Goal: Find specific page/section: Find specific page/section

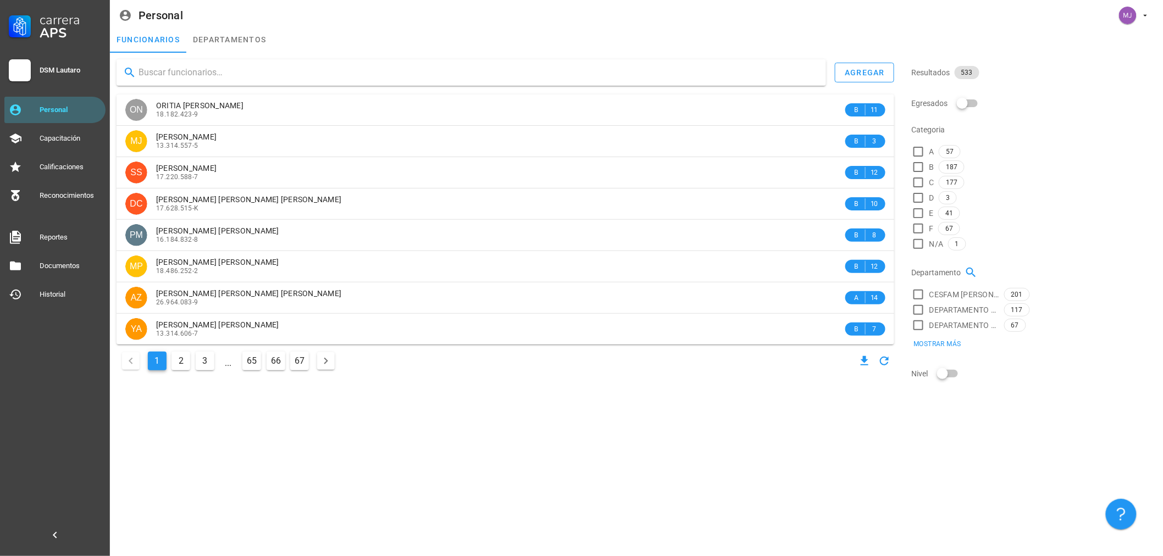
drag, startPoint x: 146, startPoint y: 77, endPoint x: 138, endPoint y: 77, distance: 7.1
click at [146, 77] on input "text" at bounding box center [477, 73] width 679 height 18
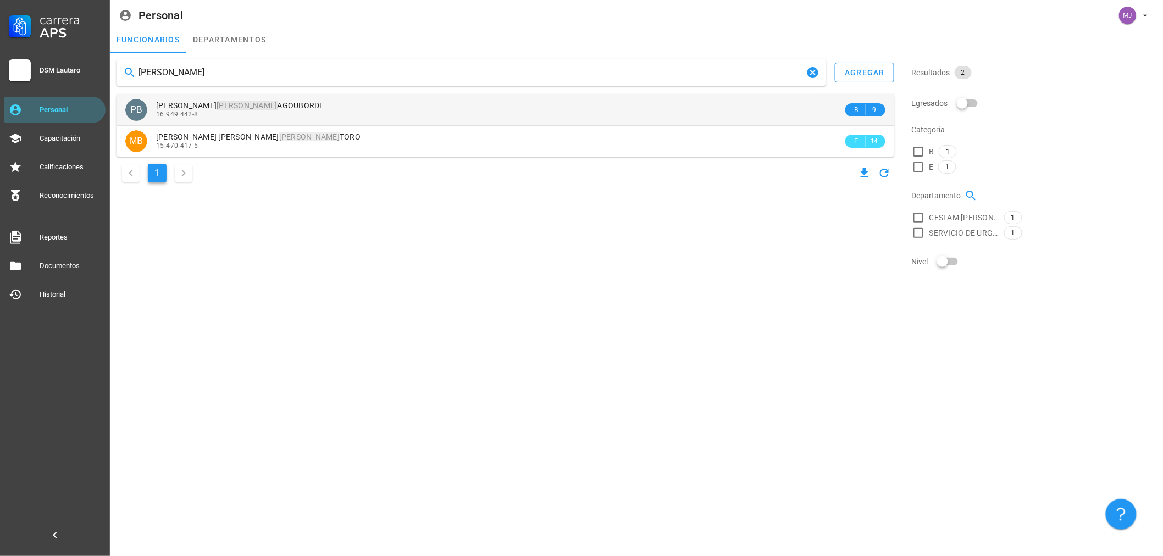
type input "[PERSON_NAME]"
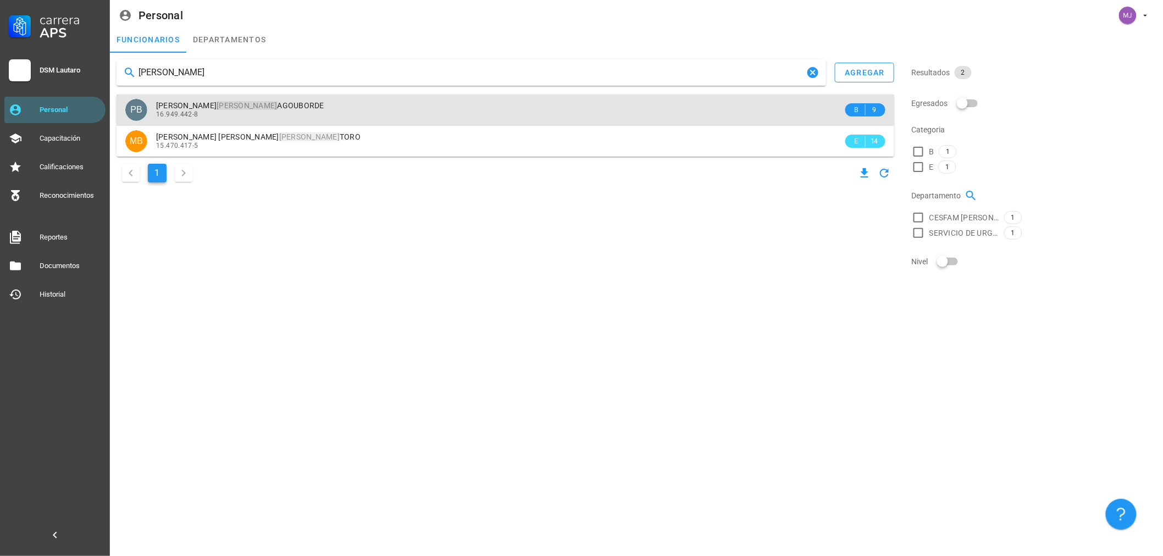
click at [293, 114] on div "16.949.442-8" at bounding box center [499, 114] width 687 height 8
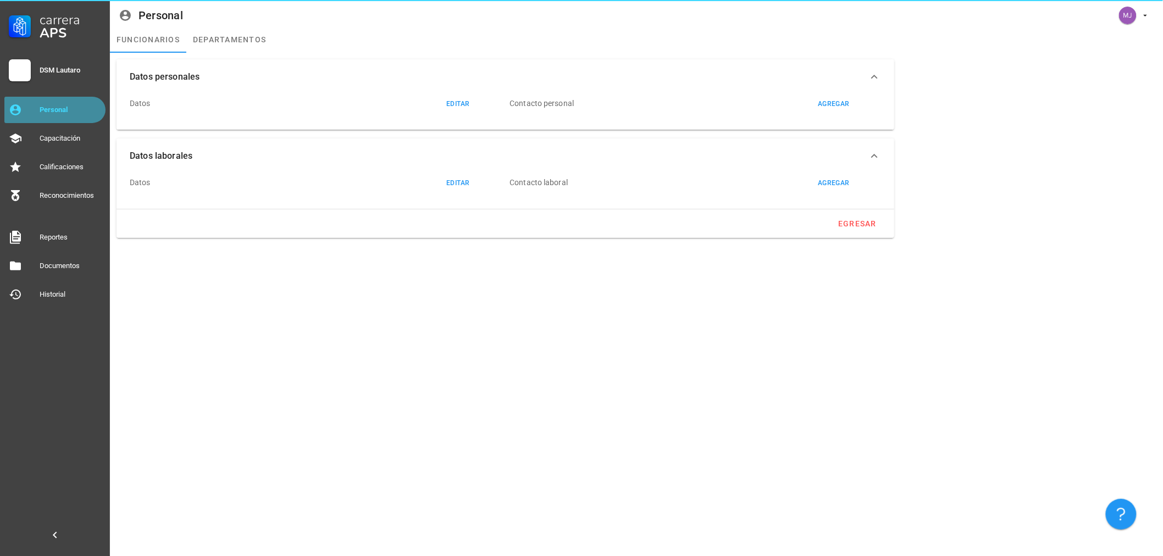
click at [51, 107] on div "Personal" at bounding box center [71, 110] width 62 height 9
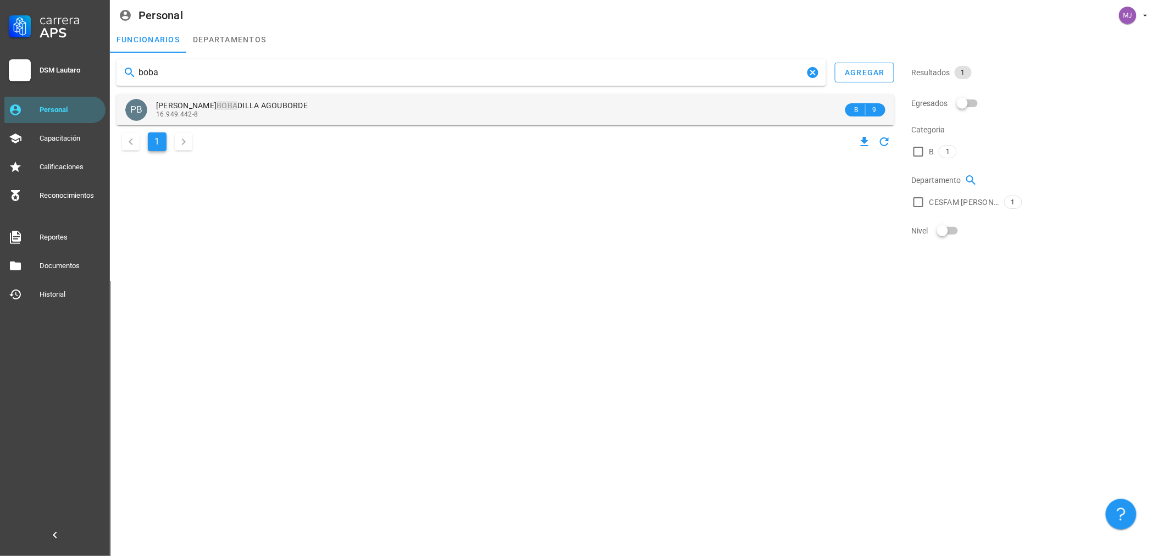
type input "boba"
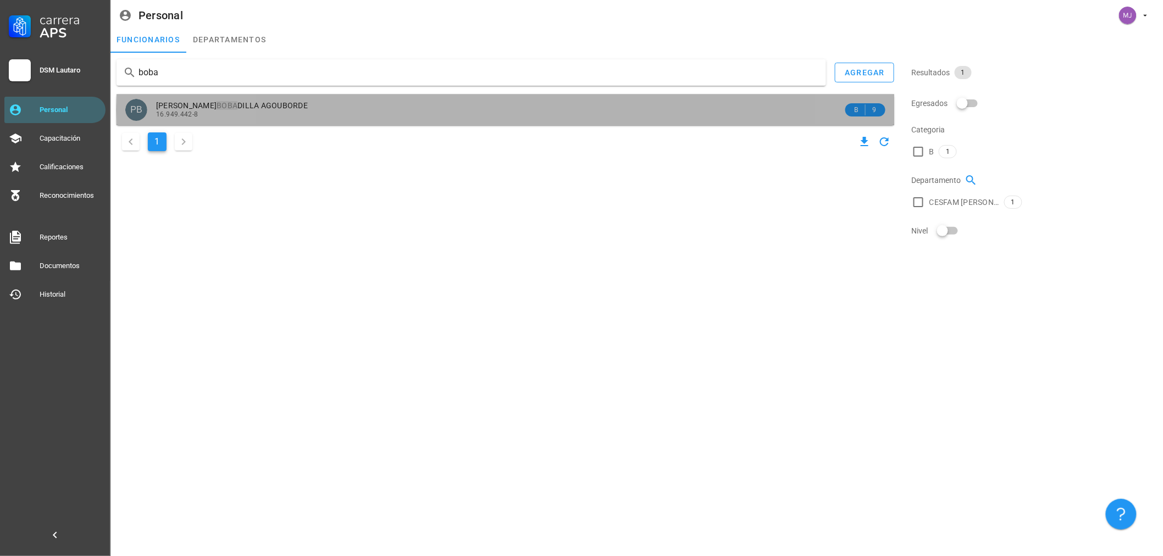
click at [243, 99] on div "PAULINA BOBA DILLA AGOUBORDE 16.949.442-8" at bounding box center [499, 110] width 687 height 30
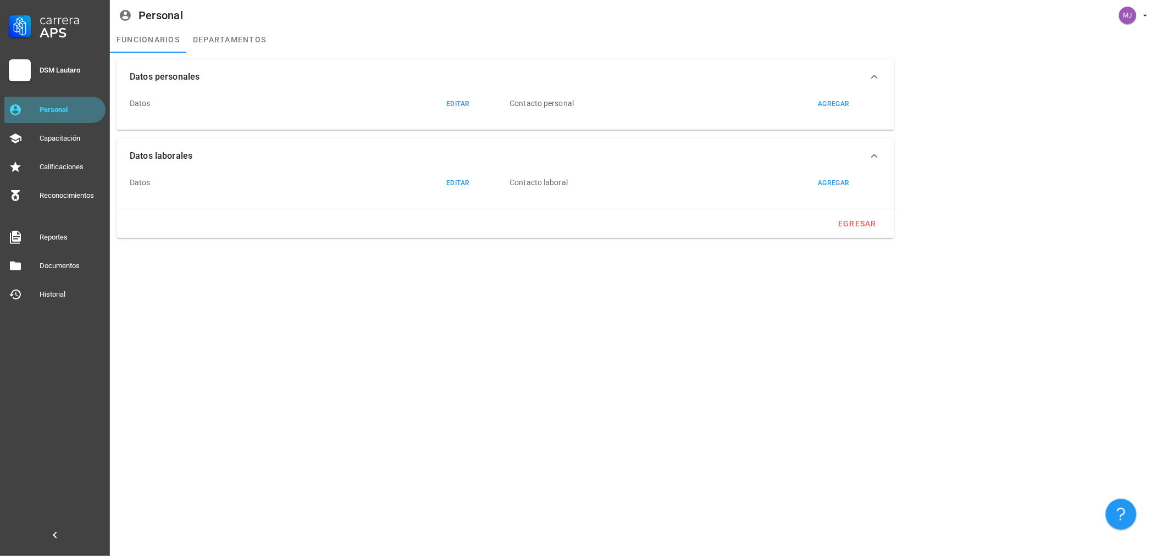
click at [49, 99] on link "Personal" at bounding box center [54, 110] width 101 height 26
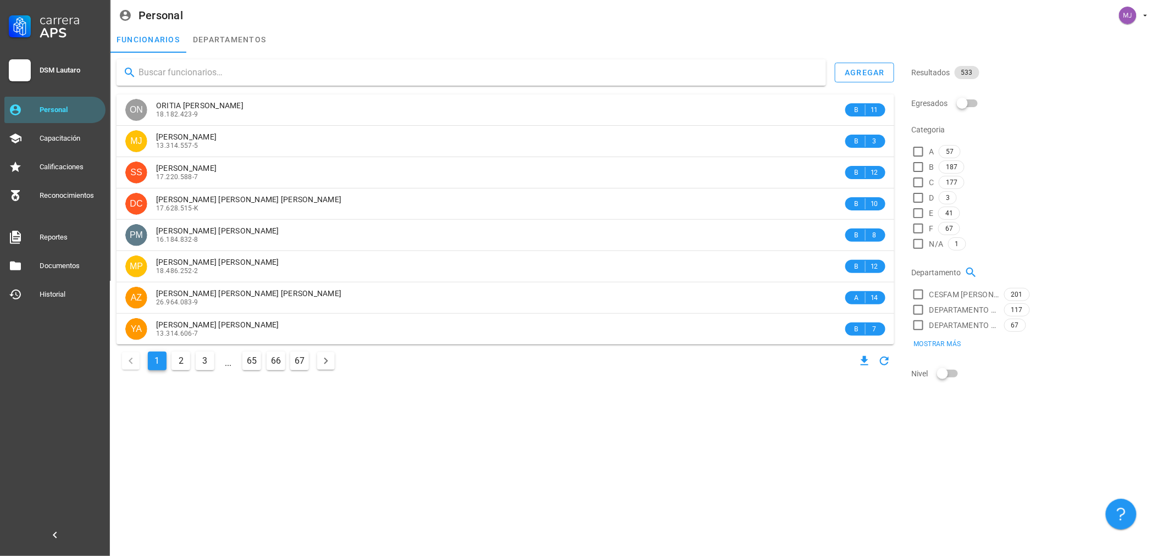
click at [195, 62] on div at bounding box center [471, 72] width 709 height 26
click at [59, 108] on div "Personal" at bounding box center [71, 110] width 62 height 9
click at [158, 69] on input "text" at bounding box center [477, 73] width 679 height 18
type input "m"
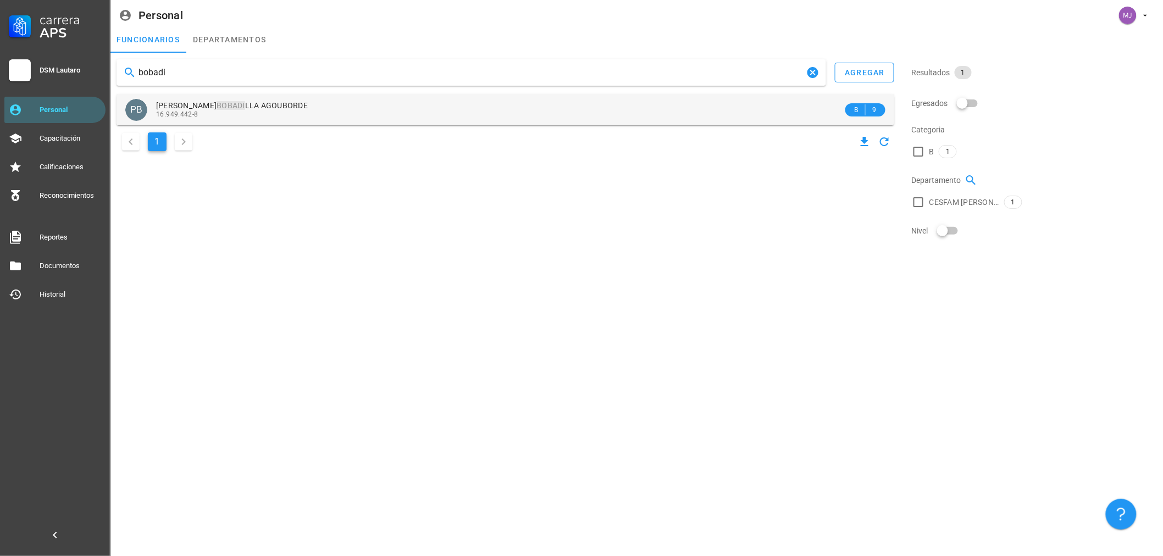
type input "bobadi"
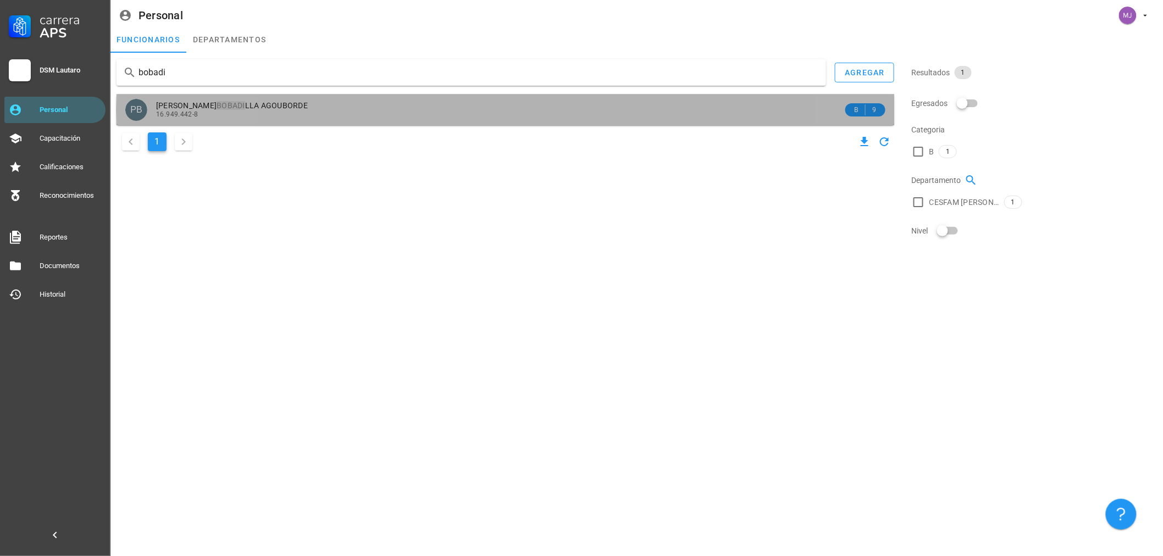
click at [229, 113] on div "16.949.442-8" at bounding box center [499, 114] width 687 height 8
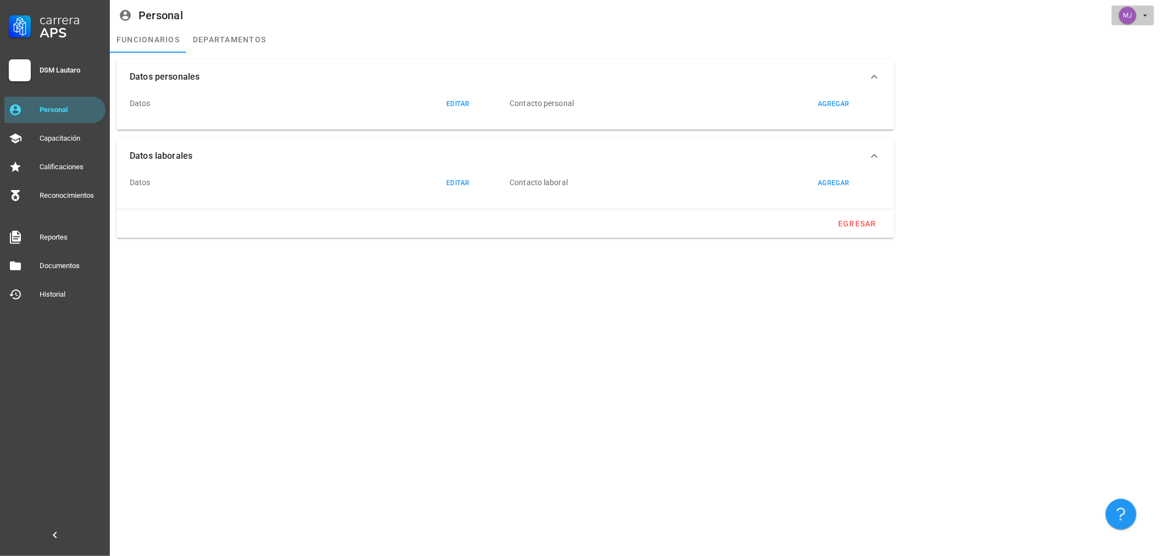
click at [1129, 7] on div "avatar" at bounding box center [1128, 16] width 18 height 18
click at [1110, 73] on div "Salir" at bounding box center [1128, 78] width 51 height 22
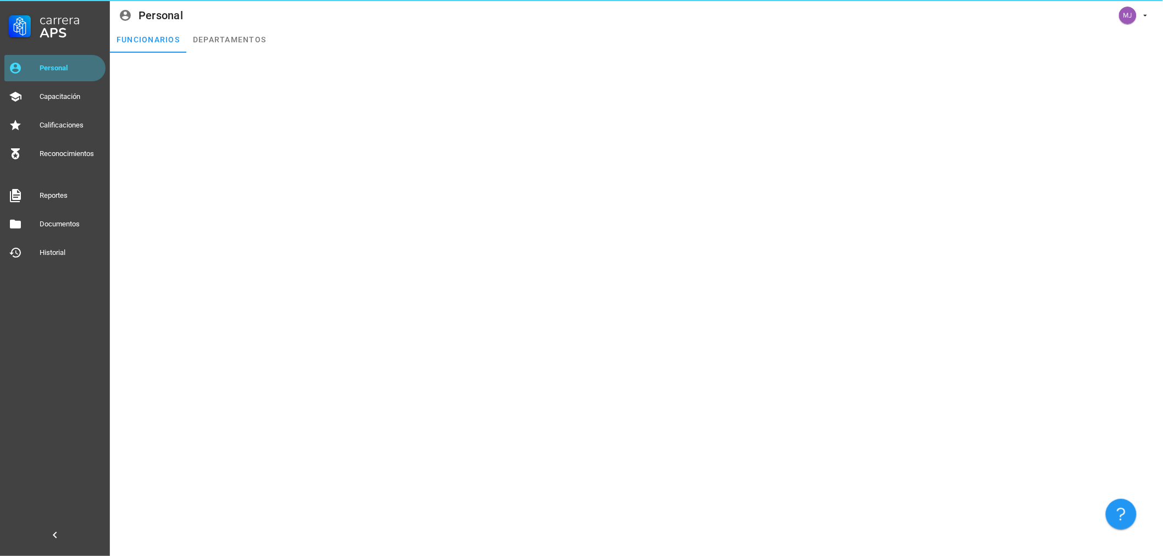
click at [58, 70] on div "Personal" at bounding box center [71, 68] width 62 height 9
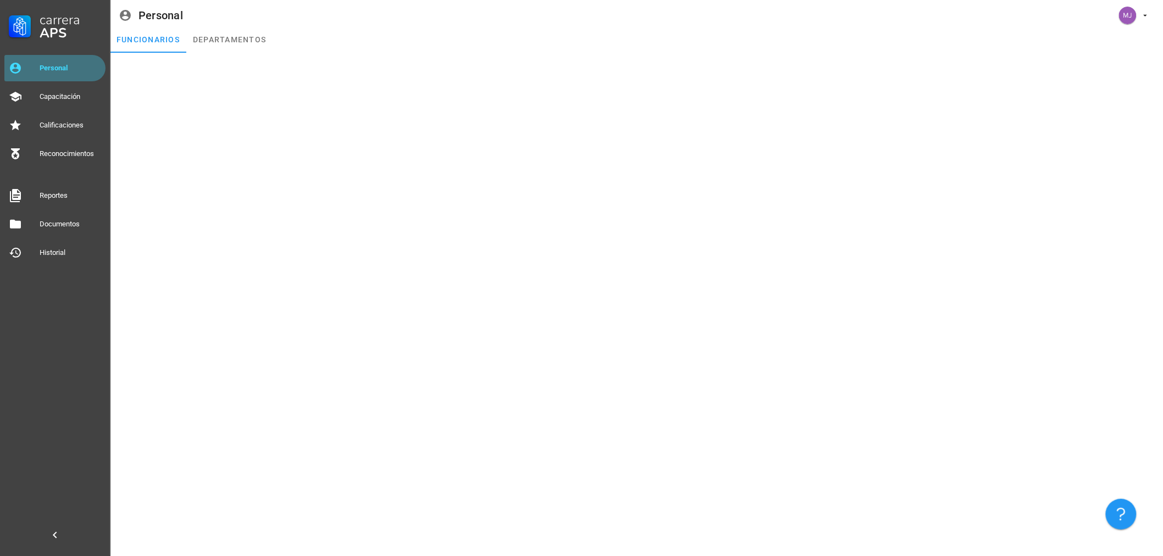
click at [24, 69] on link "Personal" at bounding box center [54, 68] width 101 height 26
click at [40, 64] on div "Personal" at bounding box center [71, 68] width 62 height 9
click at [123, 65] on div at bounding box center [636, 59] width 1053 height 13
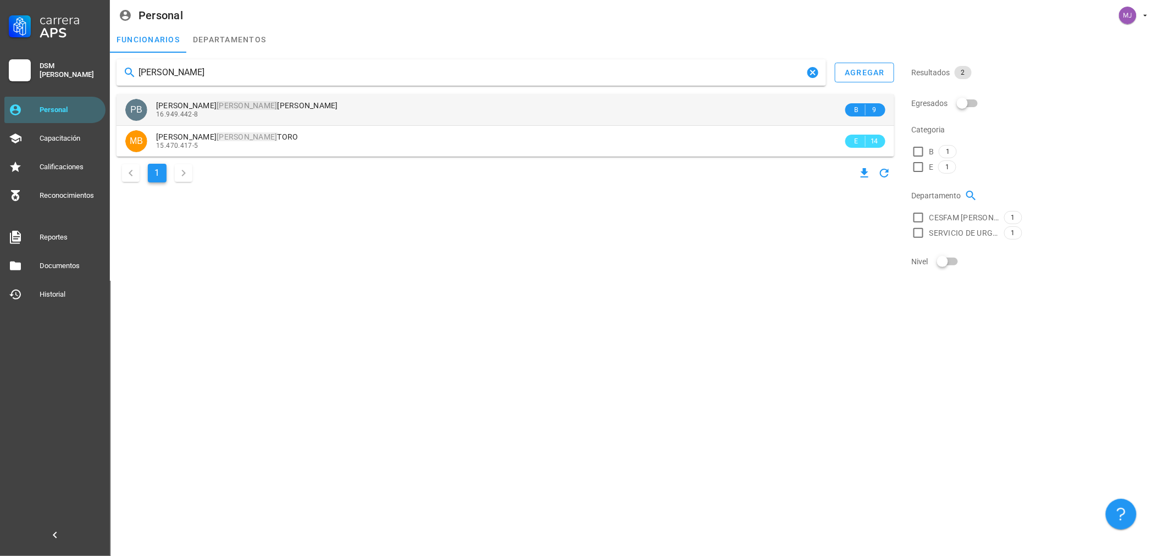
type input "[PERSON_NAME]"
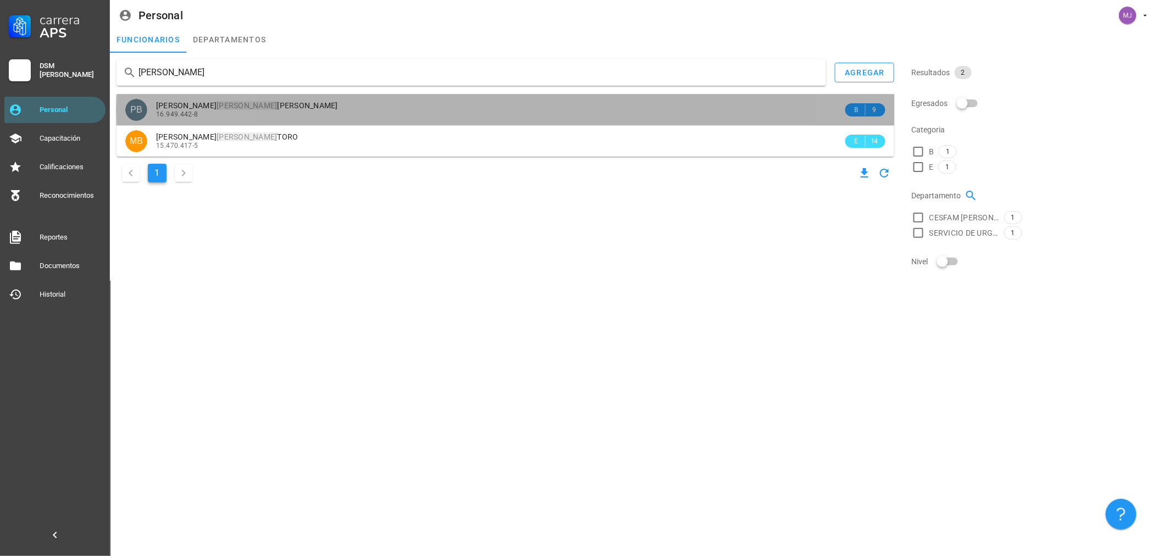
click at [170, 106] on span "[PERSON_NAME]" at bounding box center [247, 105] width 182 height 9
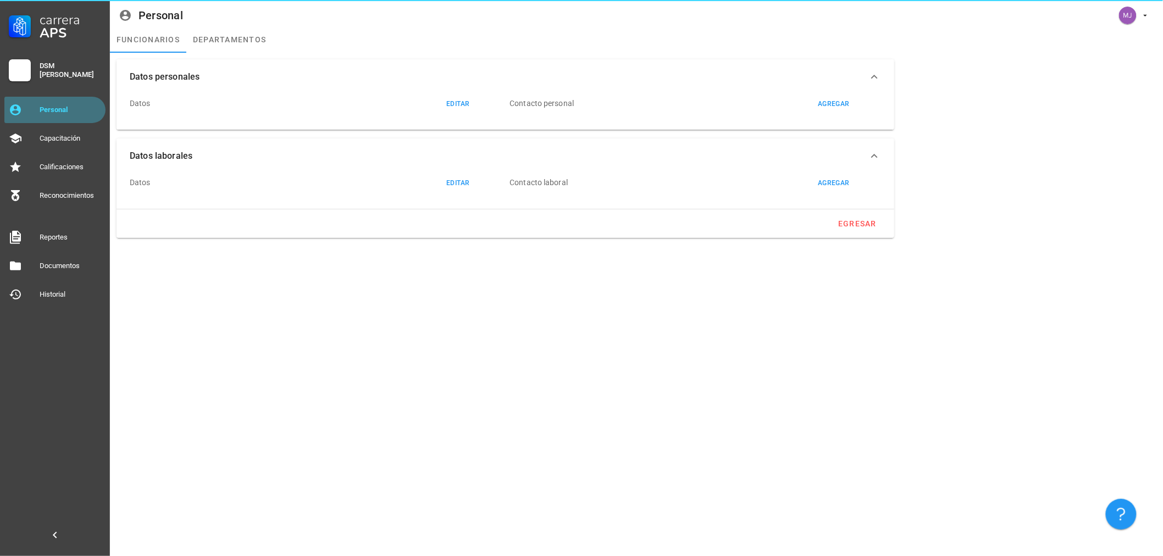
click at [70, 103] on div "Personal" at bounding box center [71, 110] width 62 height 18
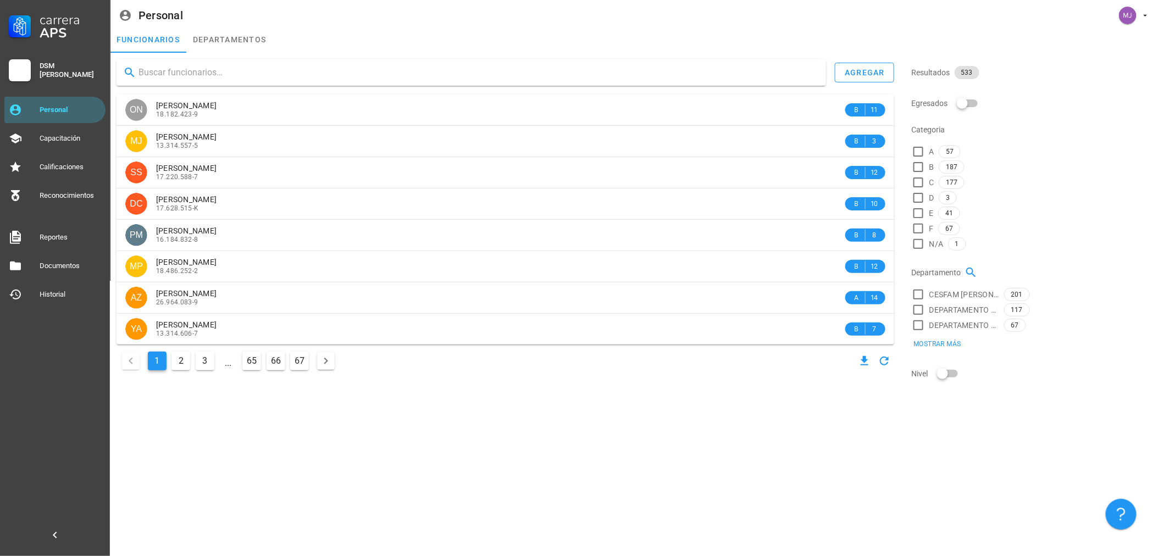
drag, startPoint x: 192, startPoint y: 79, endPoint x: 196, endPoint y: 66, distance: 13.1
click at [192, 78] on input "text" at bounding box center [477, 73] width 679 height 18
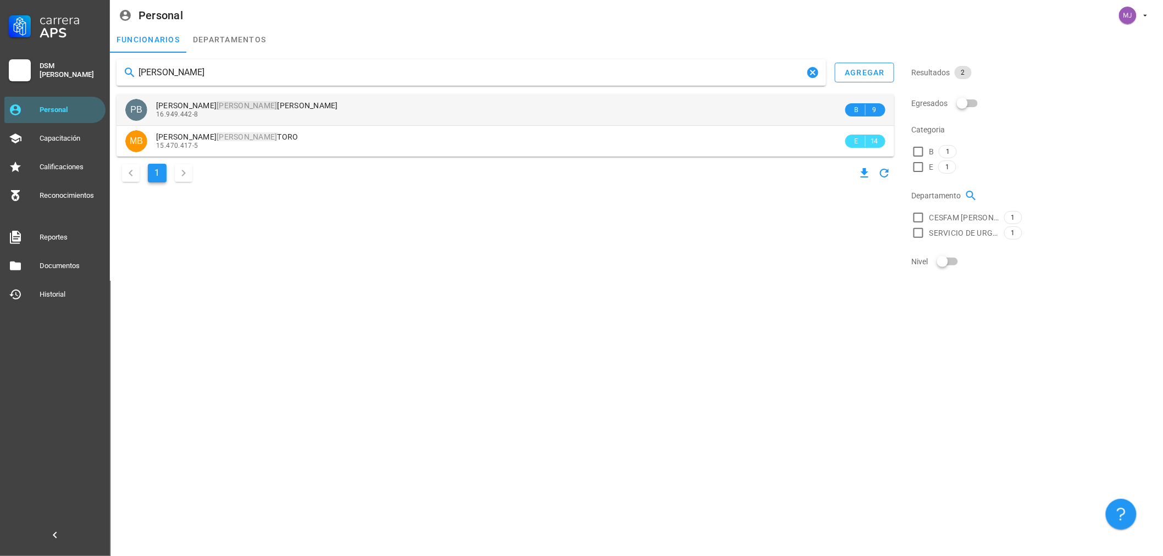
type input "[PERSON_NAME]"
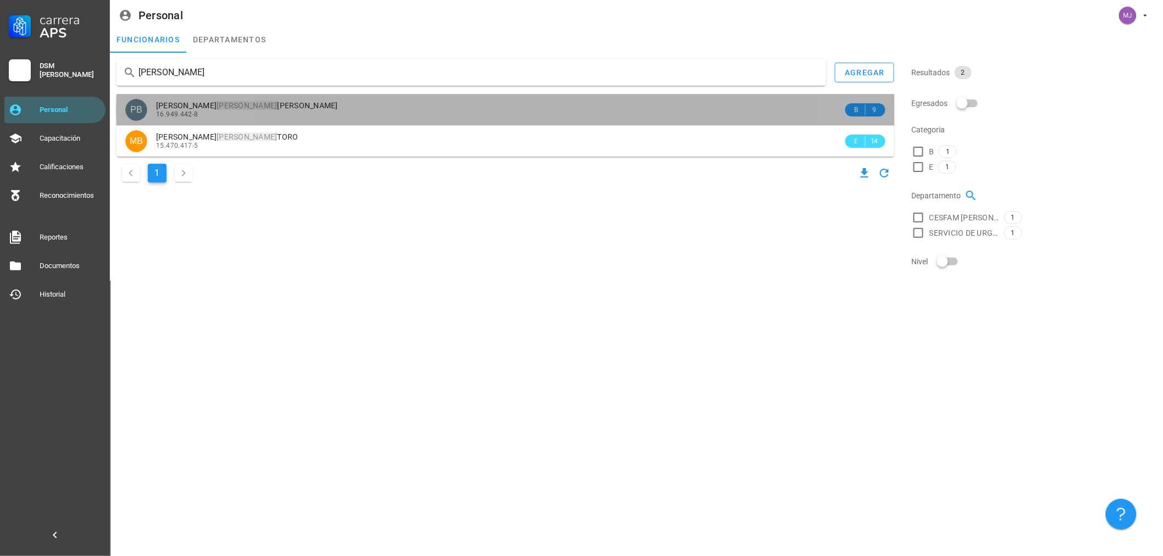
click at [224, 105] on mark "[PERSON_NAME]" at bounding box center [247, 105] width 60 height 9
